Goal: Task Accomplishment & Management: Use online tool/utility

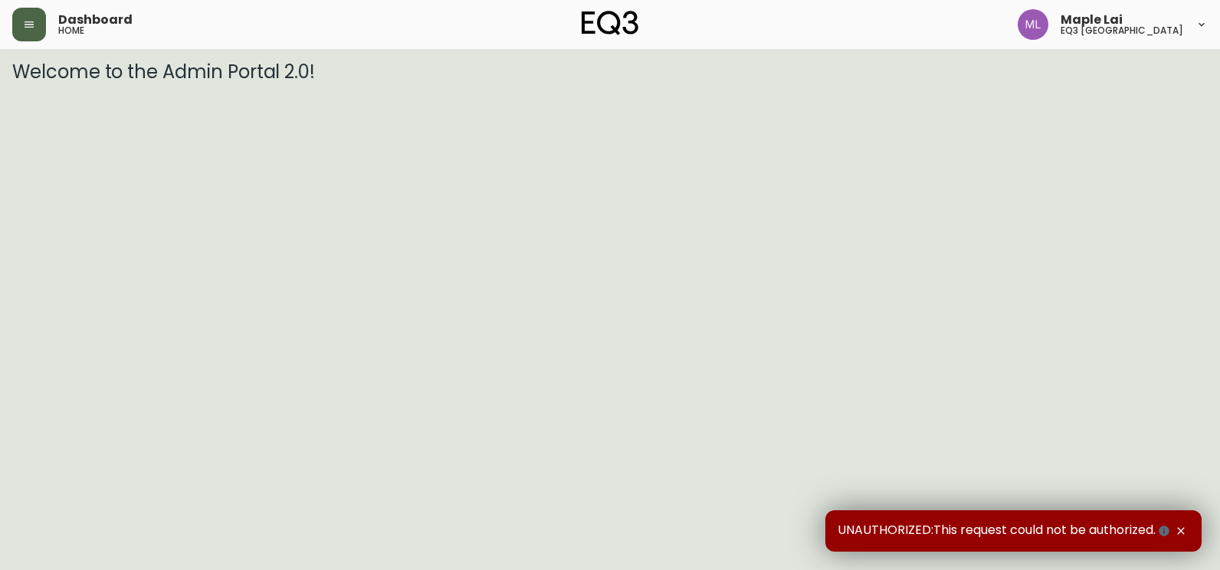
click at [34, 10] on button "button" at bounding box center [29, 25] width 34 height 34
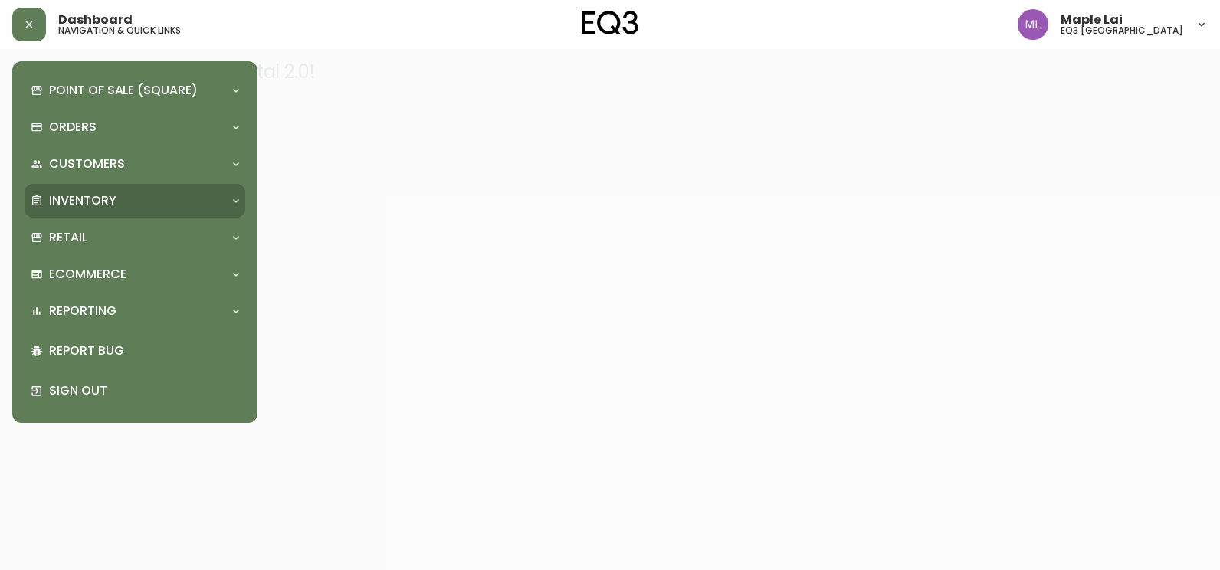
click at [167, 209] on div "Inventory" at bounding box center [127, 200] width 193 height 17
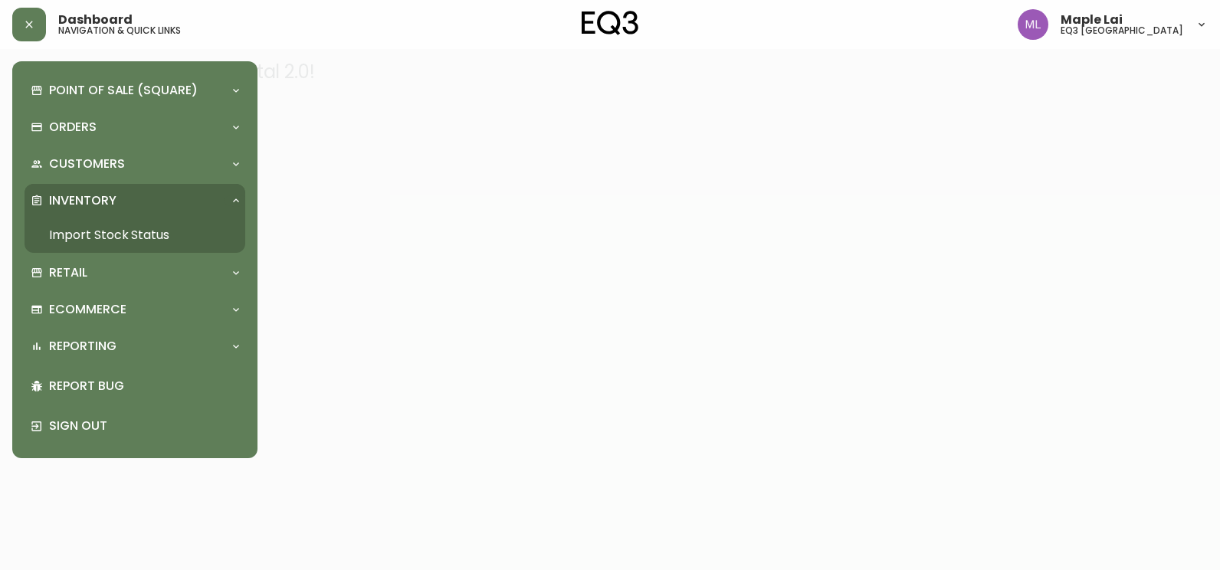
click at [129, 239] on link "Import Stock Status" at bounding box center [135, 235] width 221 height 35
